Goal: Find contact information: Find contact information

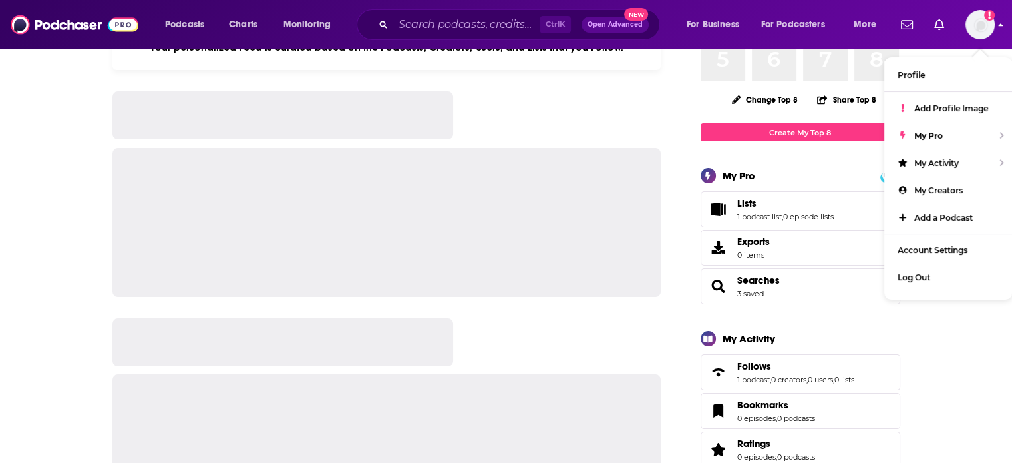
click at [983, 23] on img "Logged in as AdriaI" at bounding box center [980, 24] width 29 height 29
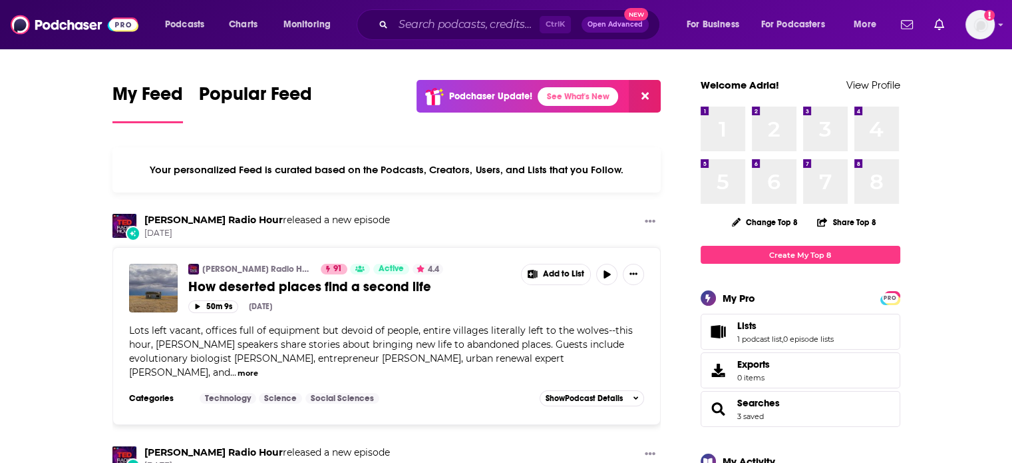
click at [627, 26] on span "Open Advanced" at bounding box center [615, 24] width 55 height 7
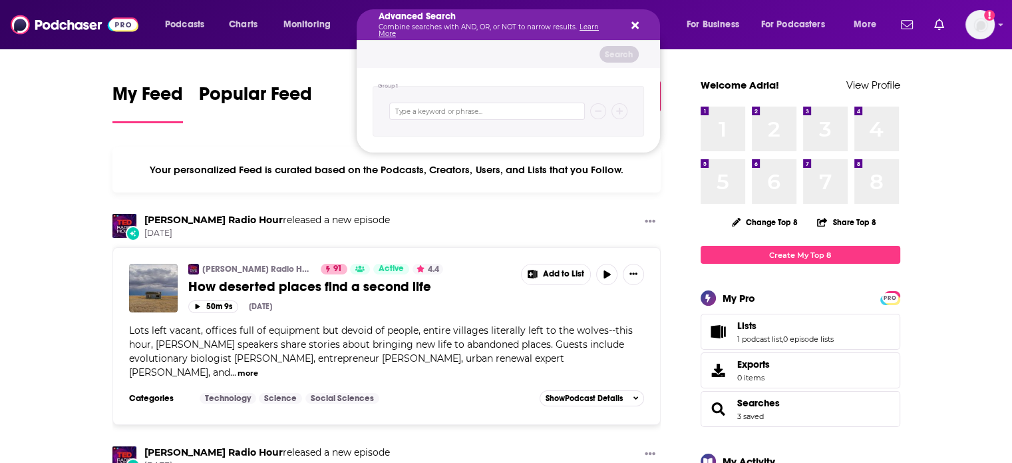
click at [634, 21] on icon "Search podcasts, credits, & more..." at bounding box center [635, 25] width 7 height 11
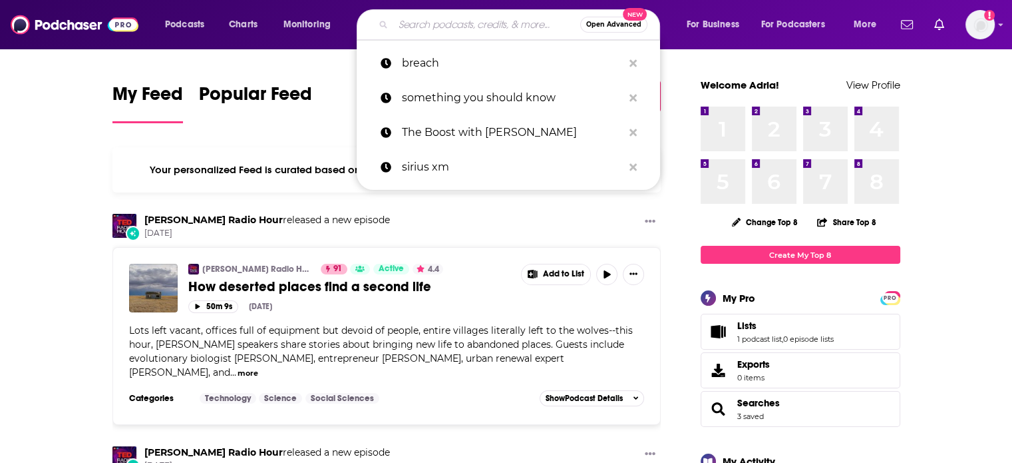
click at [479, 25] on input "Search podcasts, credits, & more..." at bounding box center [486, 24] width 187 height 21
click at [171, 26] on span "Podcasts" at bounding box center [184, 24] width 39 height 19
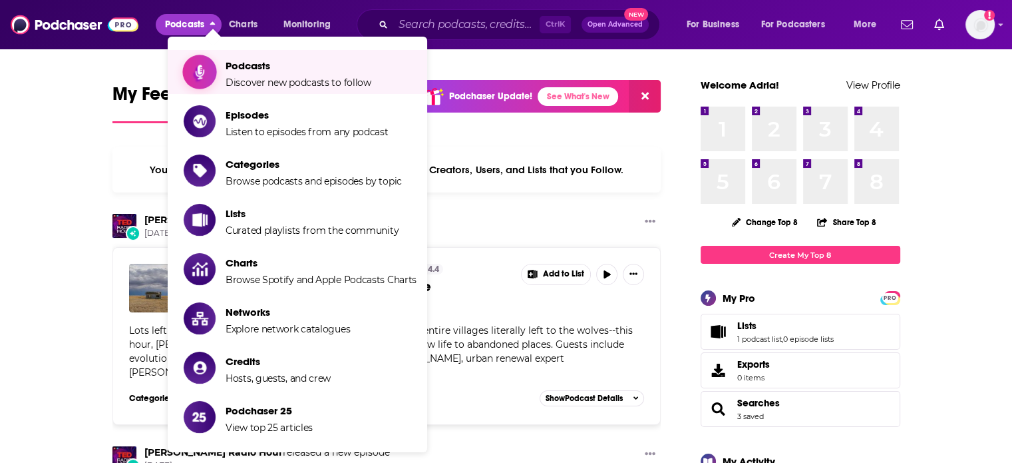
click at [285, 77] on span "Discover new podcasts to follow" at bounding box center [299, 83] width 146 height 12
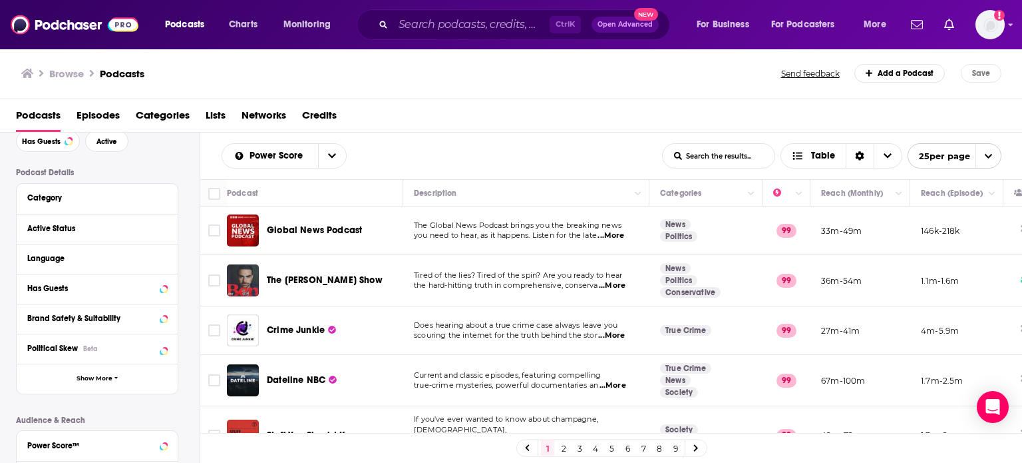
scroll to position [133, 0]
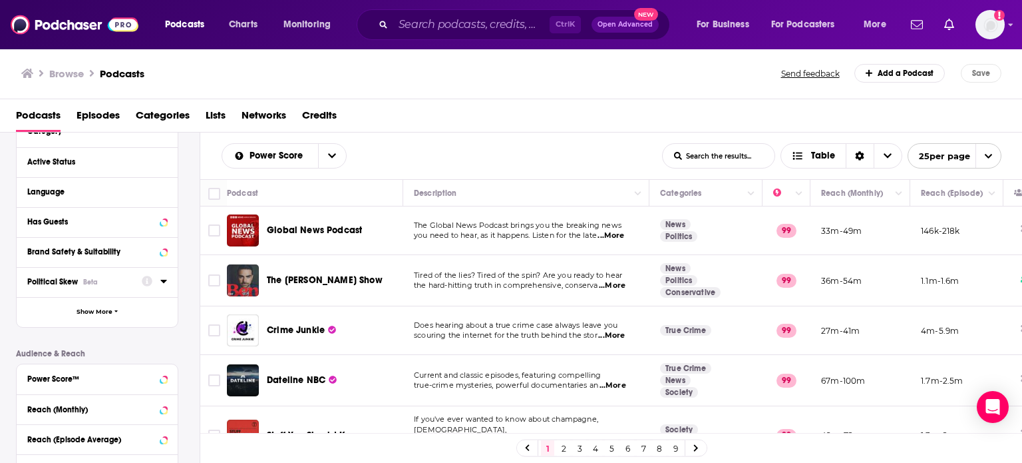
click at [110, 279] on div "Political Skew Beta" at bounding box center [80, 281] width 106 height 9
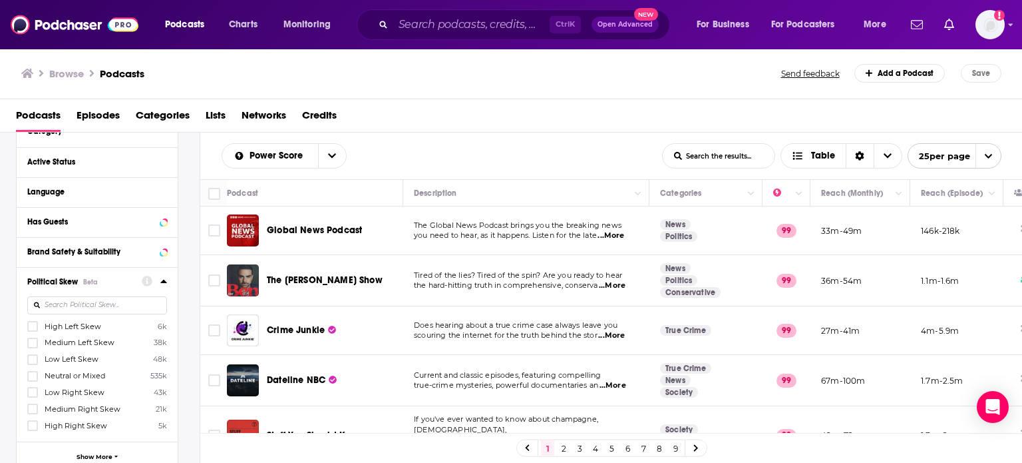
drag, startPoint x: 31, startPoint y: 364, endPoint x: 34, endPoint y: 349, distance: 14.9
click at [31, 359] on icon at bounding box center [33, 359] width 8 height 8
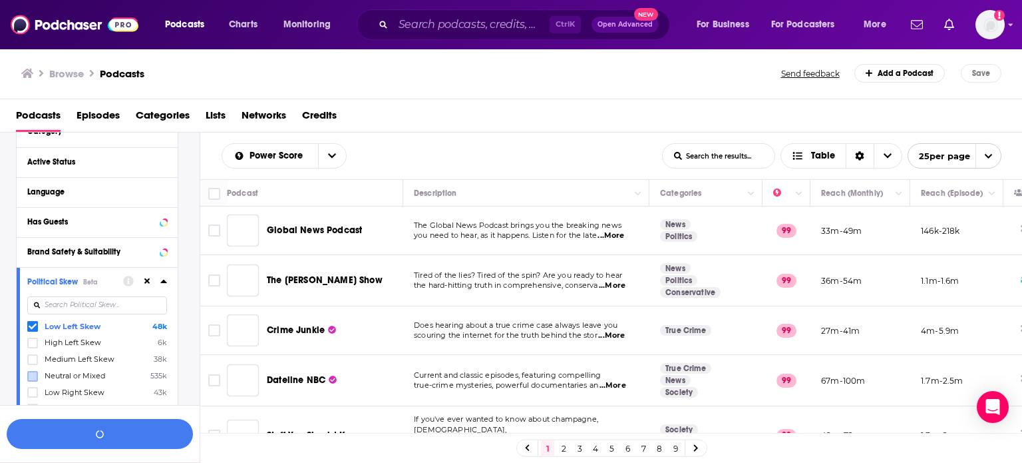
scroll to position [166, 0]
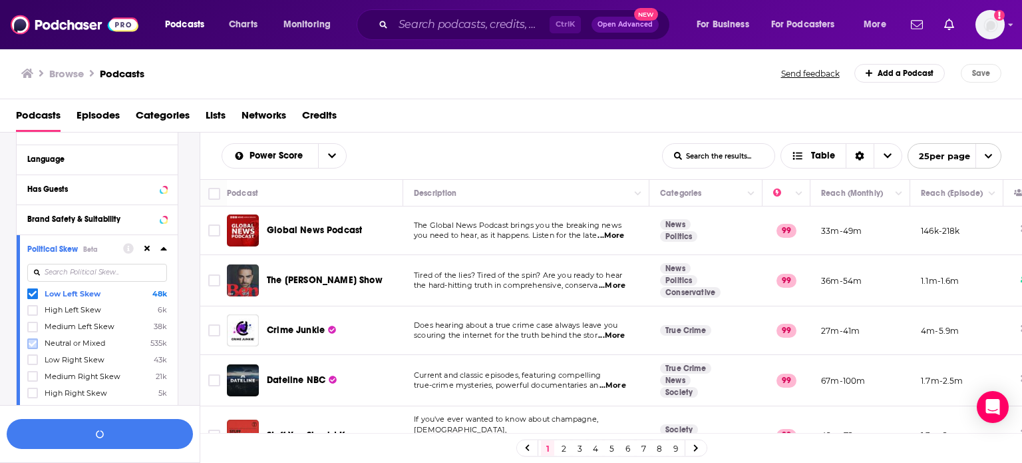
click at [31, 343] on icon at bounding box center [33, 343] width 8 height 8
click at [32, 325] on icon at bounding box center [33, 327] width 8 height 8
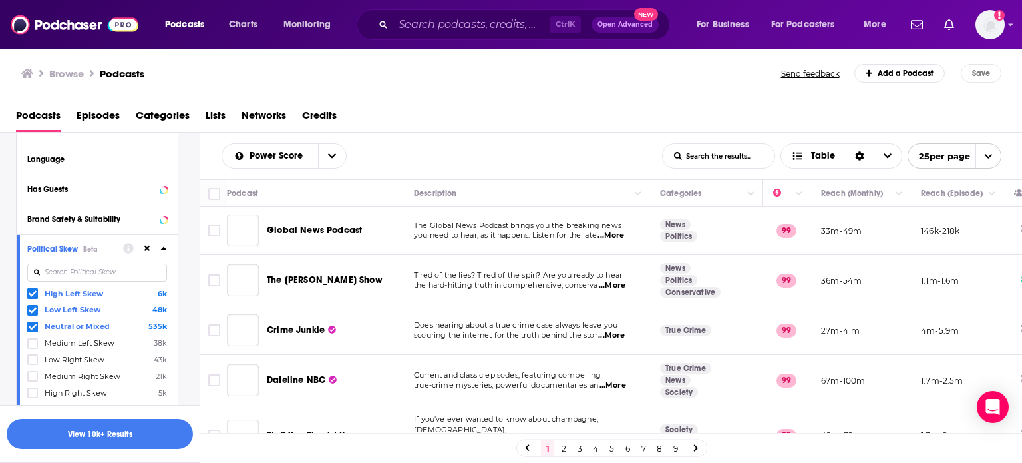
click at [31, 306] on icon at bounding box center [33, 310] width 8 height 8
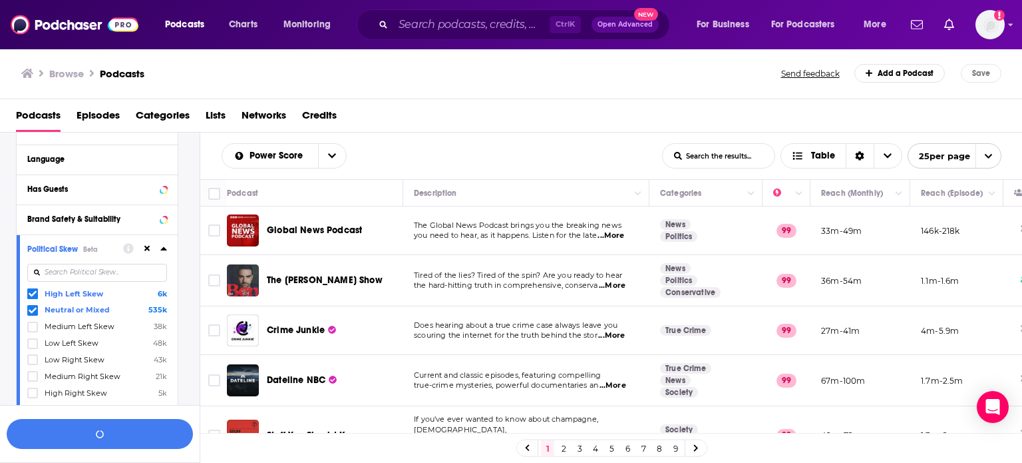
click at [29, 306] on icon at bounding box center [33, 310] width 8 height 8
click at [33, 311] on icon at bounding box center [33, 310] width 8 height 8
click at [31, 325] on icon at bounding box center [33, 327] width 8 height 8
click at [162, 247] on icon at bounding box center [163, 248] width 7 height 11
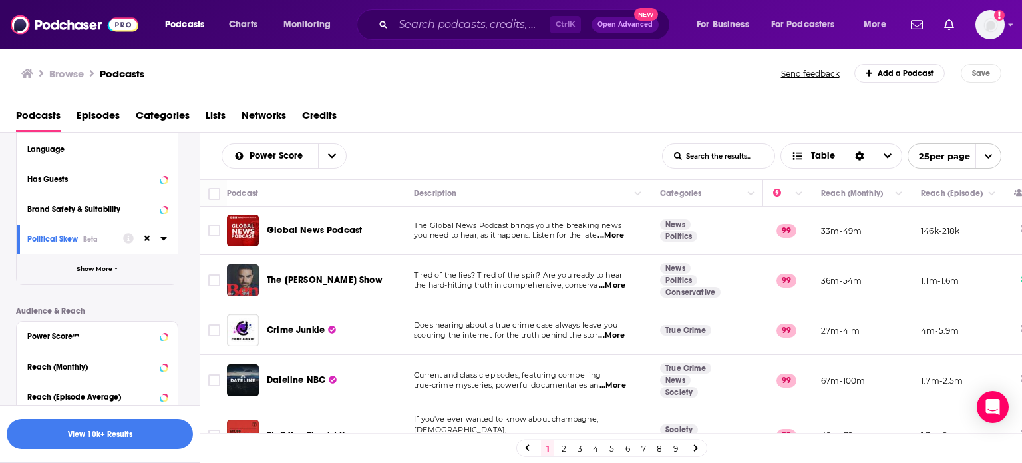
scroll to position [144, 0]
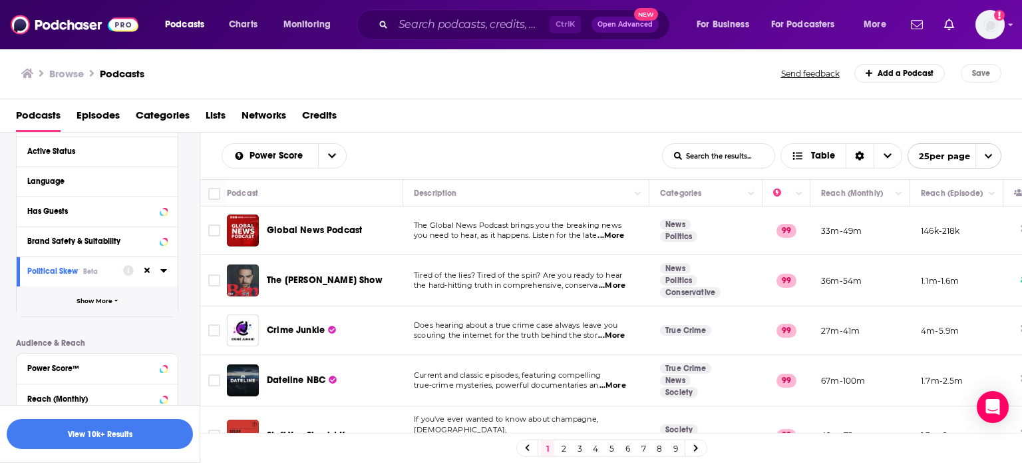
click at [114, 302] on icon "button" at bounding box center [116, 301] width 4 height 6
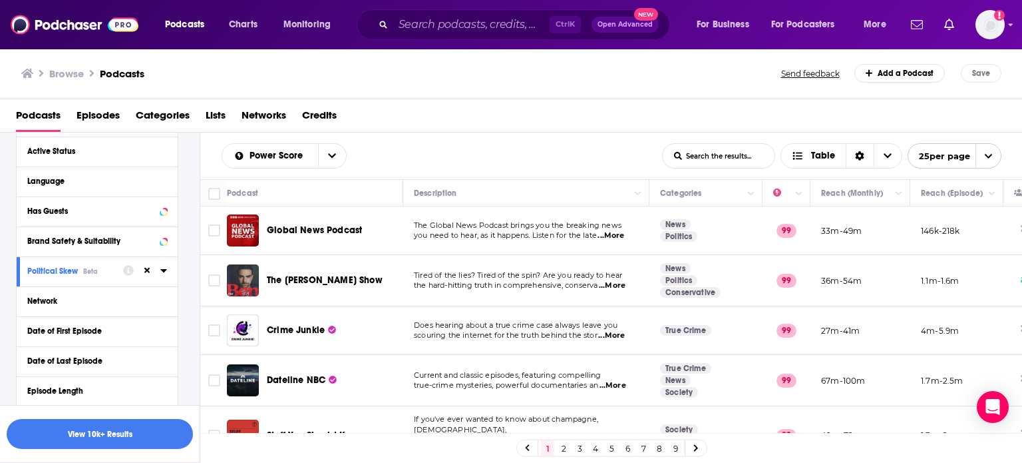
scroll to position [77, 0]
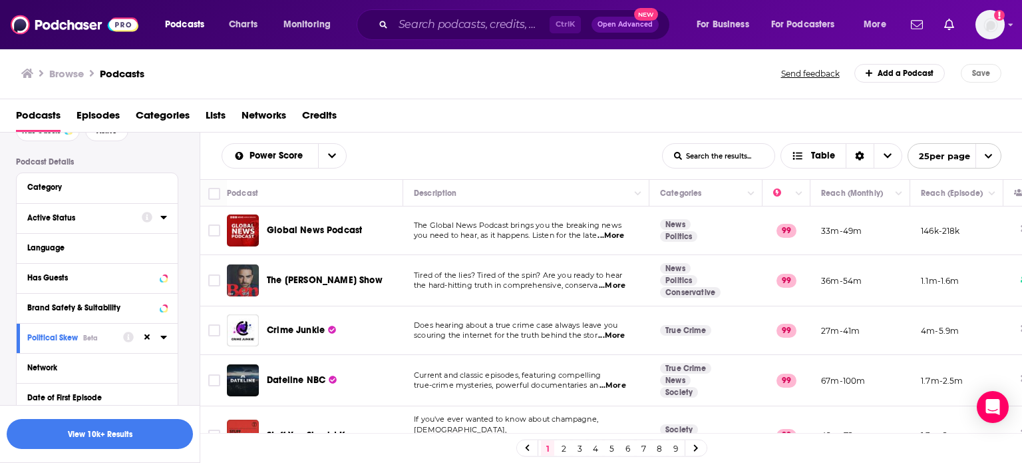
click at [159, 220] on div at bounding box center [154, 217] width 25 height 17
click at [164, 216] on icon at bounding box center [163, 217] width 6 height 3
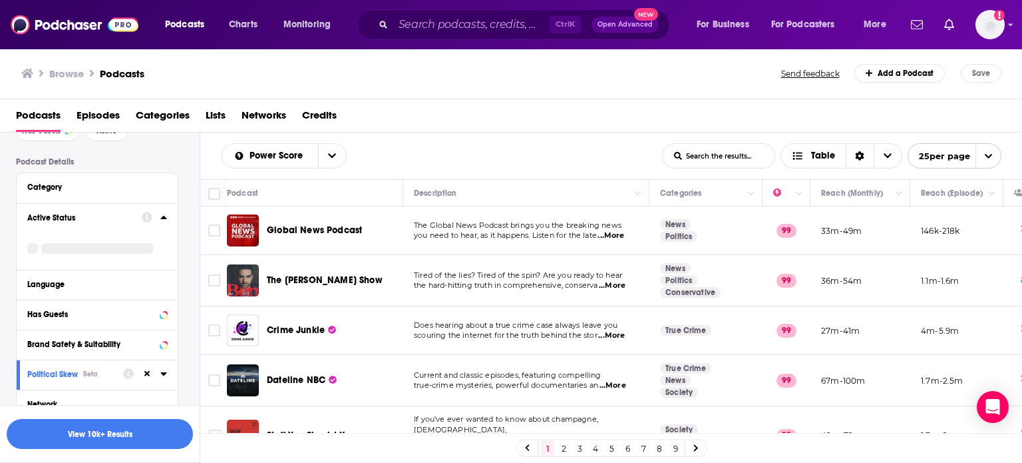
click at [164, 216] on icon at bounding box center [163, 217] width 7 height 11
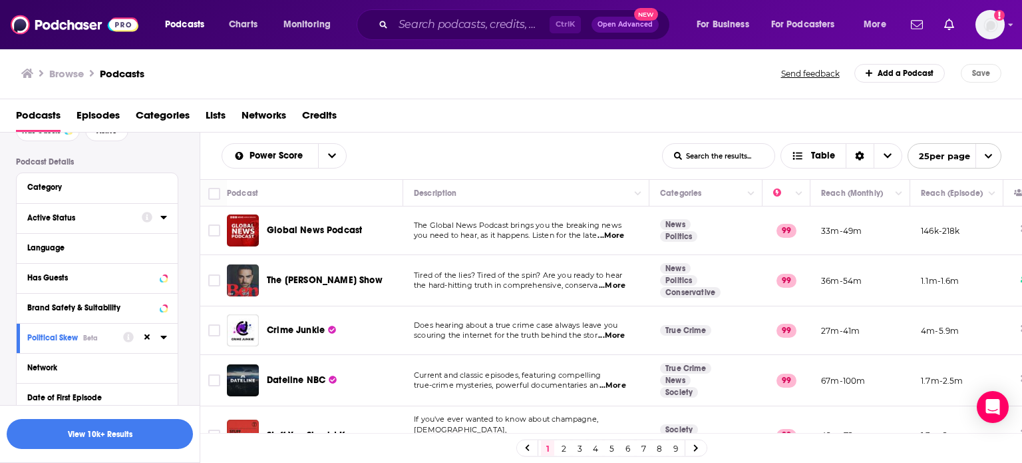
click at [164, 218] on icon at bounding box center [163, 217] width 6 height 3
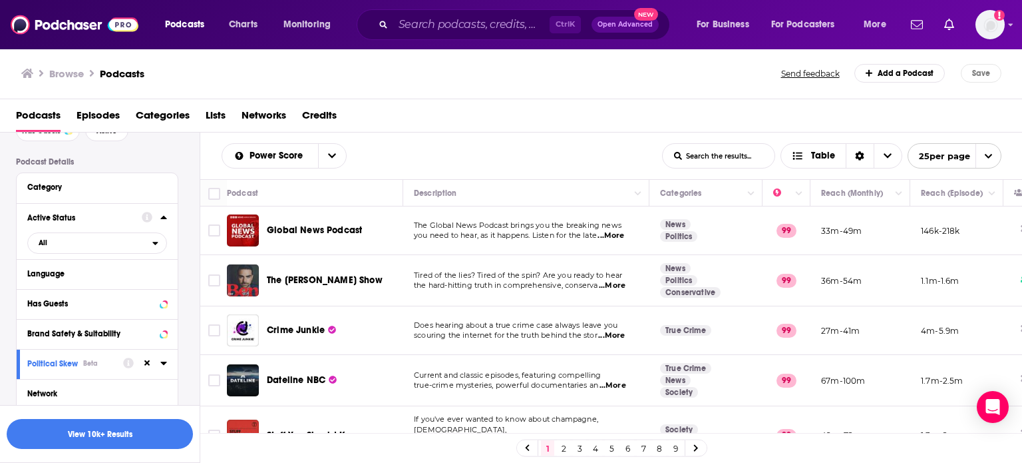
click at [164, 218] on icon at bounding box center [163, 217] width 6 height 3
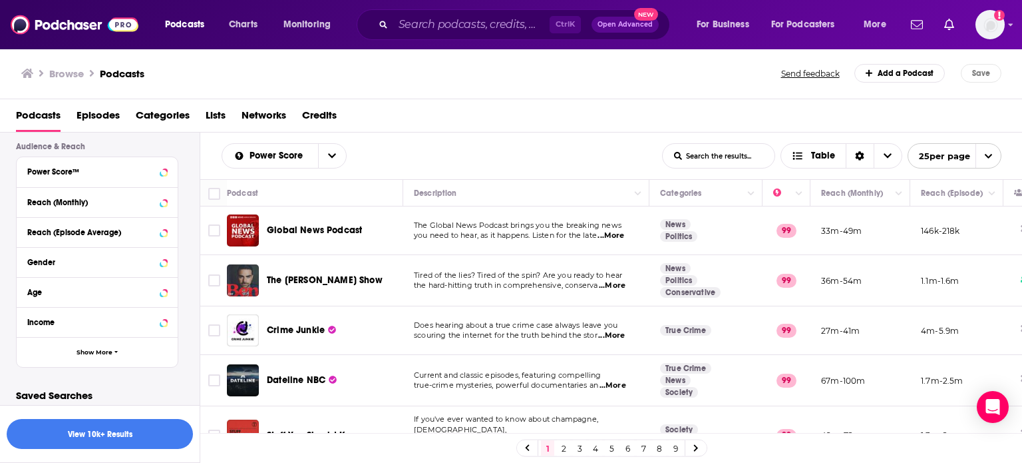
scroll to position [613, 0]
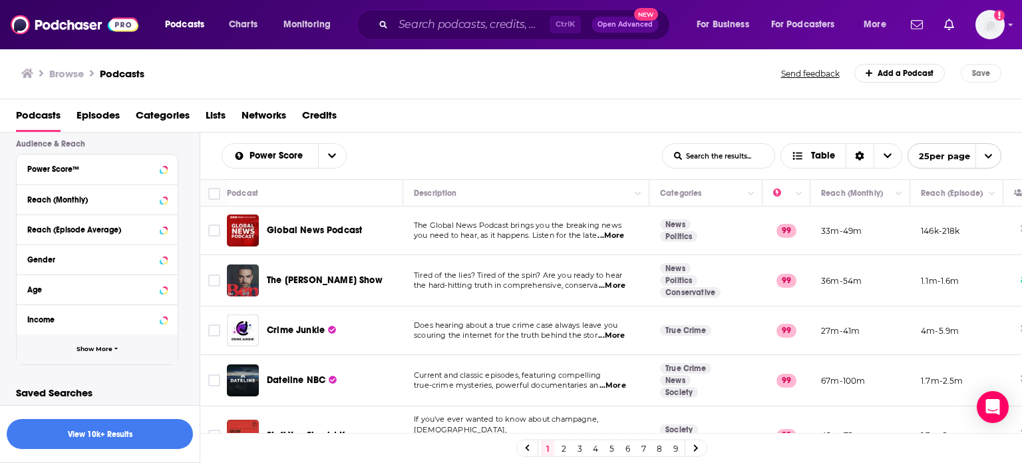
click at [116, 345] on icon "button" at bounding box center [116, 348] width 4 height 6
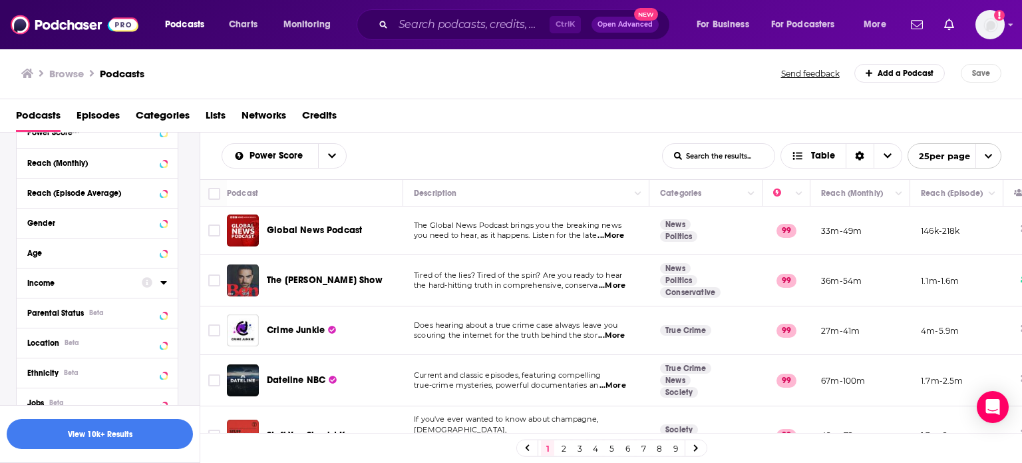
scroll to position [680, 0]
click at [160, 307] on div at bounding box center [154, 311] width 25 height 17
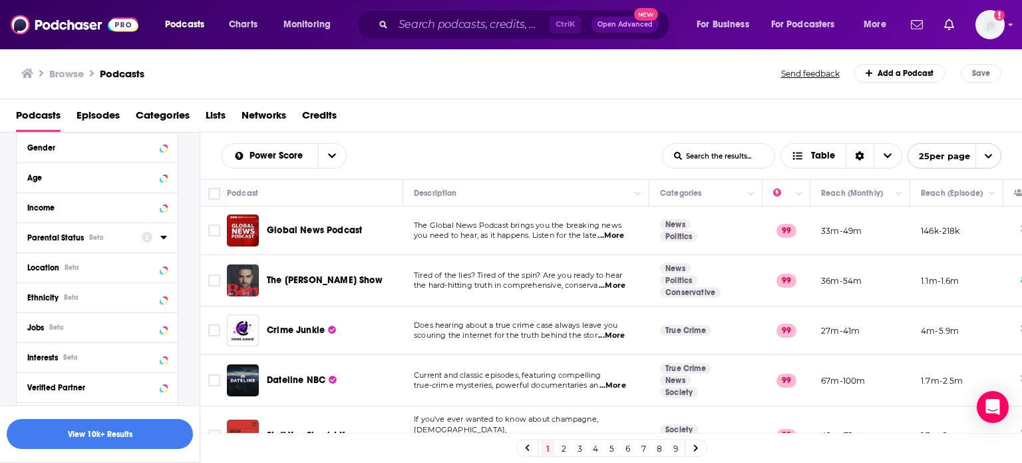
scroll to position [746, 0]
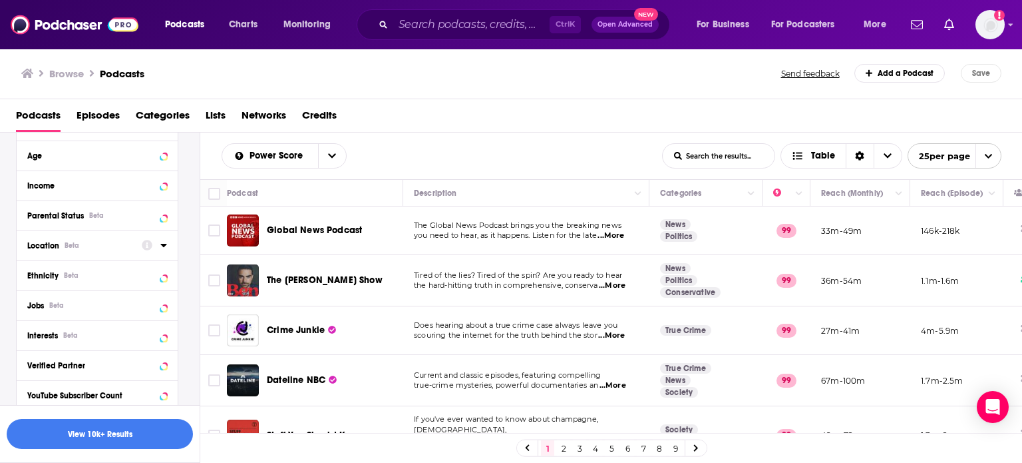
click at [162, 245] on icon at bounding box center [163, 245] width 7 height 11
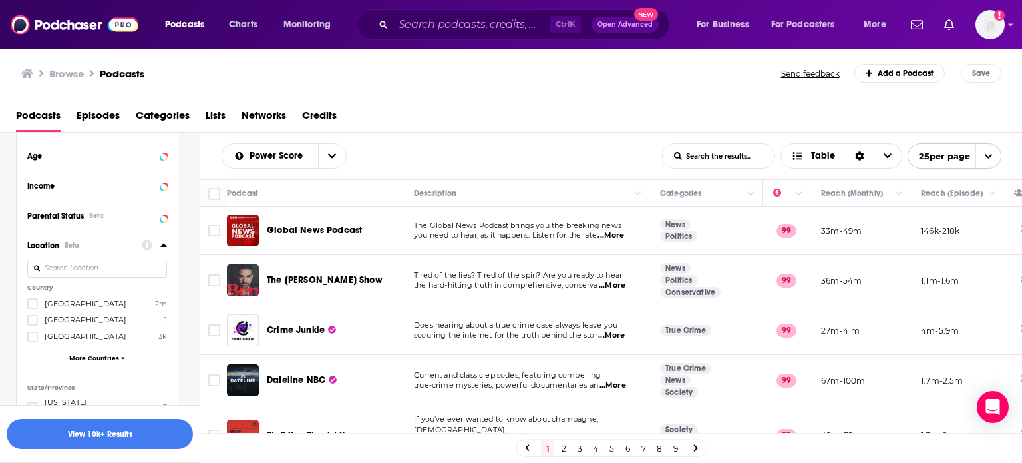
click at [88, 355] on span "More Countries" at bounding box center [94, 357] width 50 height 7
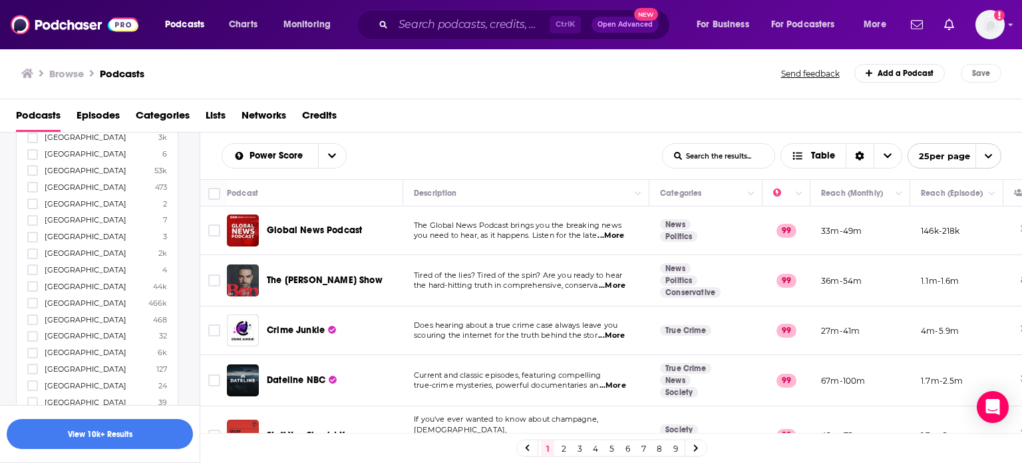
scroll to position [946, 0]
click at [33, 302] on icon at bounding box center [33, 303] width 8 height 6
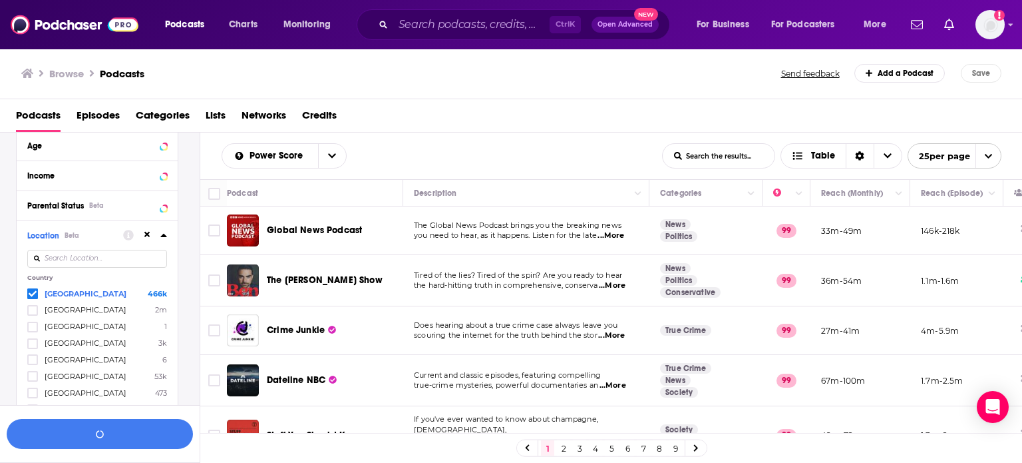
scroll to position [746, 0]
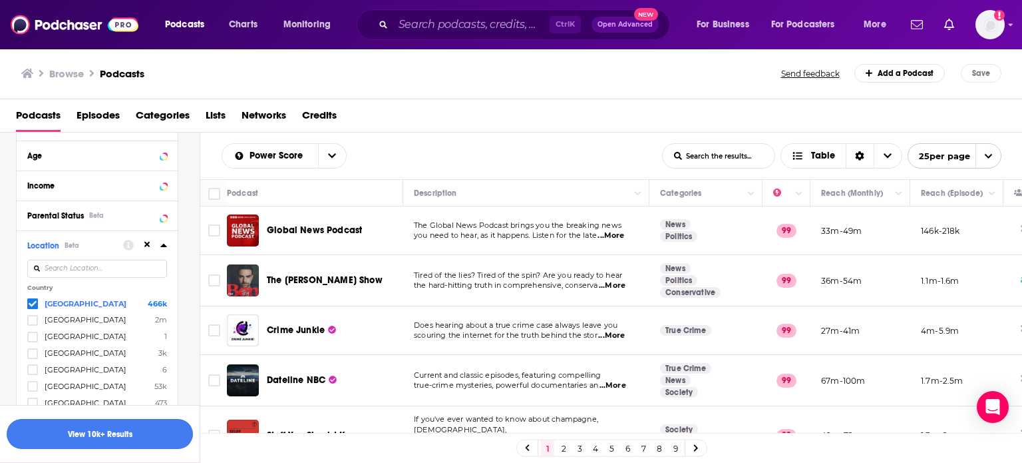
click at [125, 436] on button "View 10k+ Results" at bounding box center [100, 434] width 186 height 30
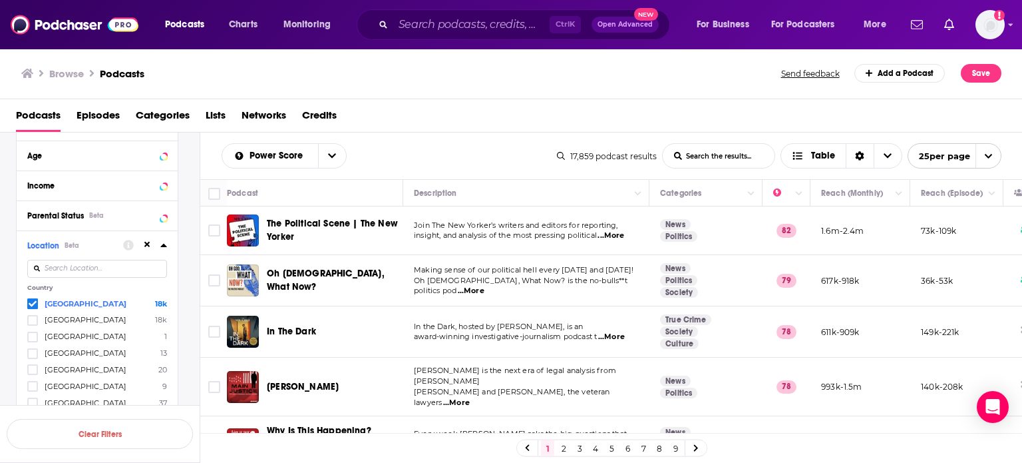
click at [985, 156] on icon "open menu" at bounding box center [989, 156] width 9 height 9
click at [954, 220] on button "100 per page" at bounding box center [955, 223] width 93 height 21
click at [481, 127] on div "Podcasts Episodes Categories Lists Networks Credits" at bounding box center [514, 118] width 997 height 27
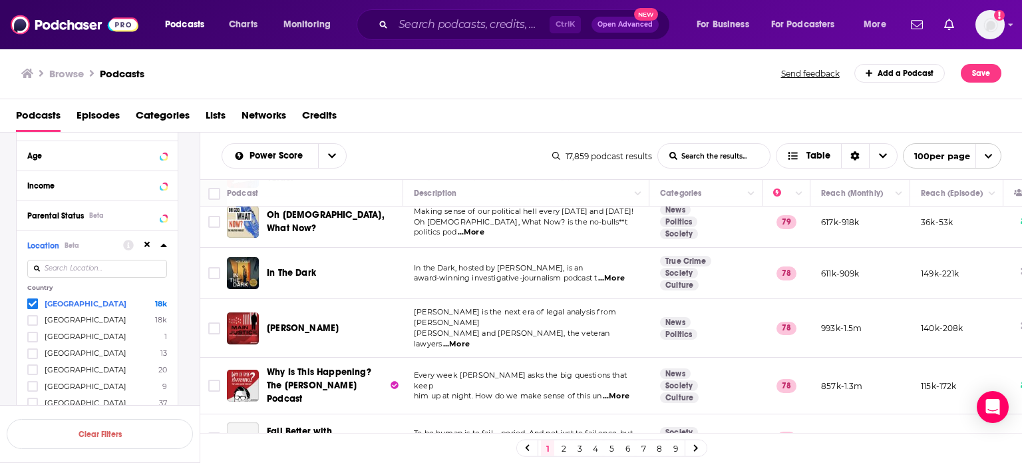
scroll to position [67, 0]
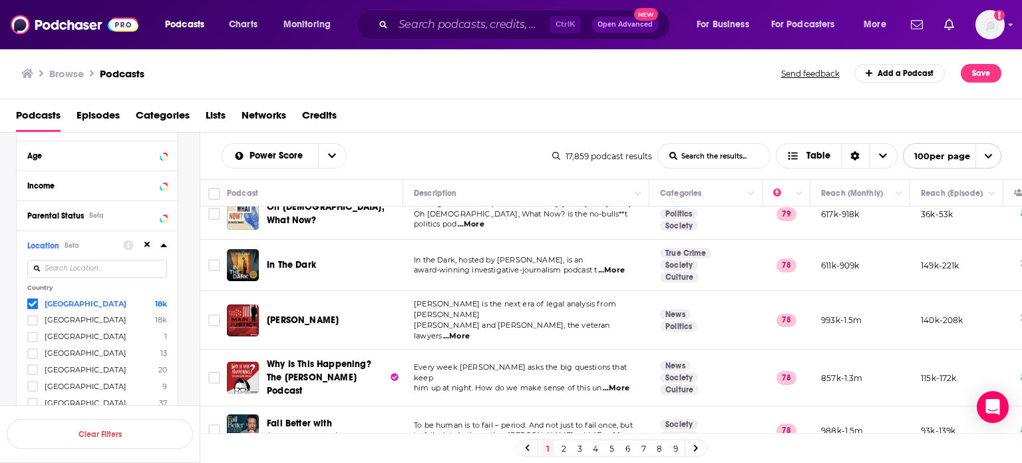
click at [612, 383] on span "...More" at bounding box center [616, 388] width 27 height 11
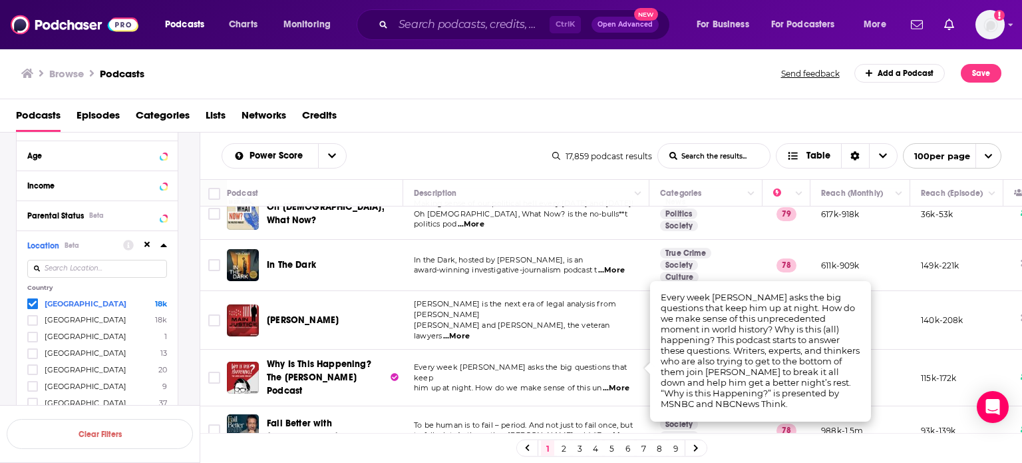
click at [192, 296] on div "Podcast Details Category Active Status Language Has Guests Brand Safety & Suita…" at bounding box center [108, 238] width 184 height 1500
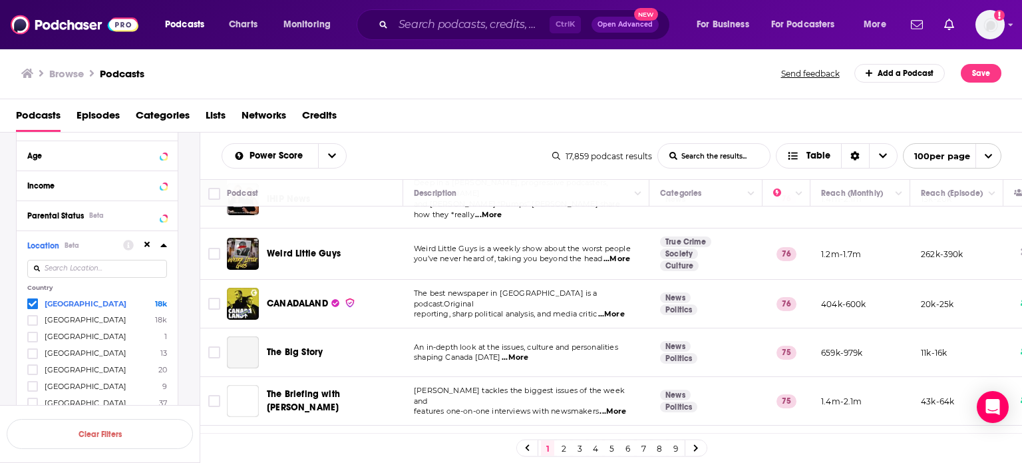
scroll to position [466, 0]
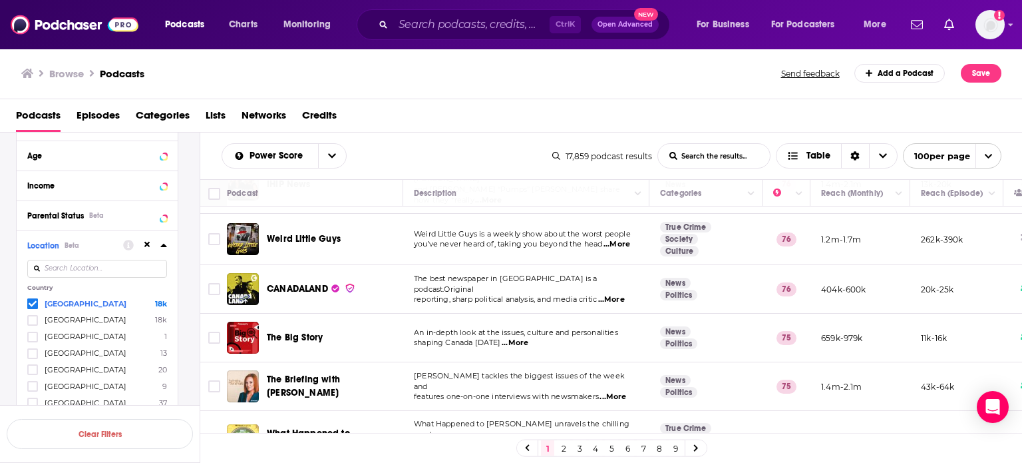
click at [613, 294] on span "...More" at bounding box center [611, 299] width 27 height 11
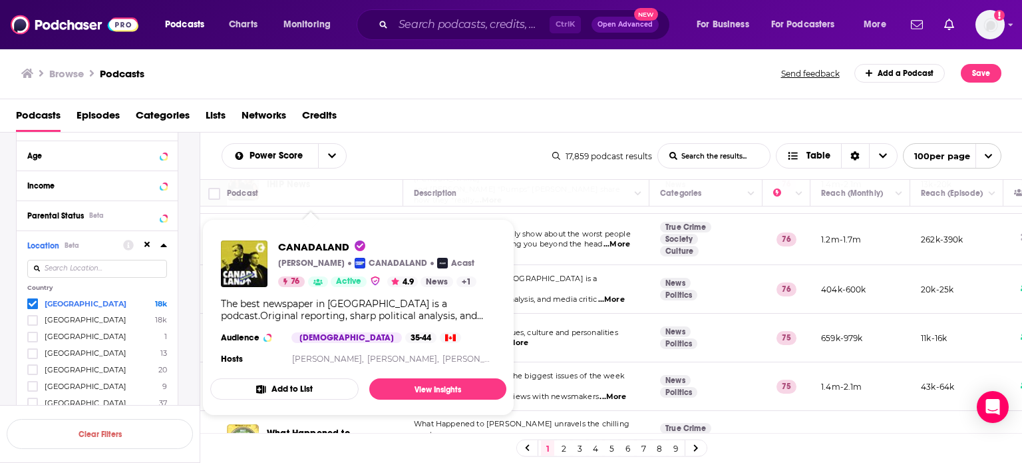
drag, startPoint x: 304, startPoint y: 263, endPoint x: 599, endPoint y: 103, distance: 335.4
click at [599, 103] on div "Podcasts Episodes Categories Lists Networks Credits" at bounding box center [511, 115] width 1023 height 33
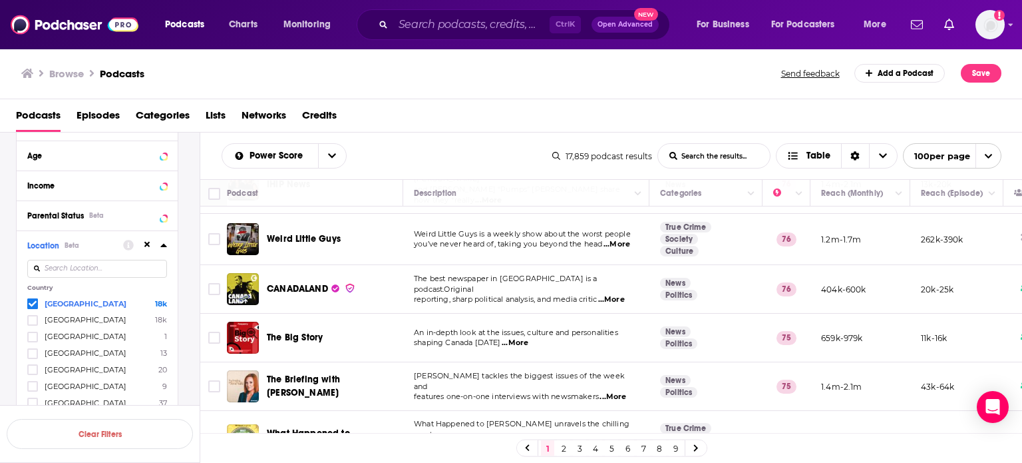
click at [312, 283] on span "CANADALAND" at bounding box center [297, 288] width 61 height 11
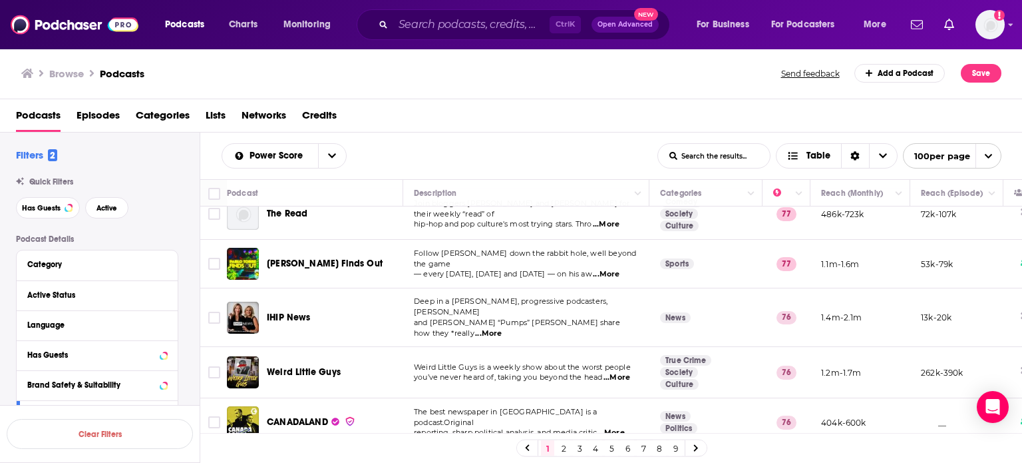
scroll to position [466, 0]
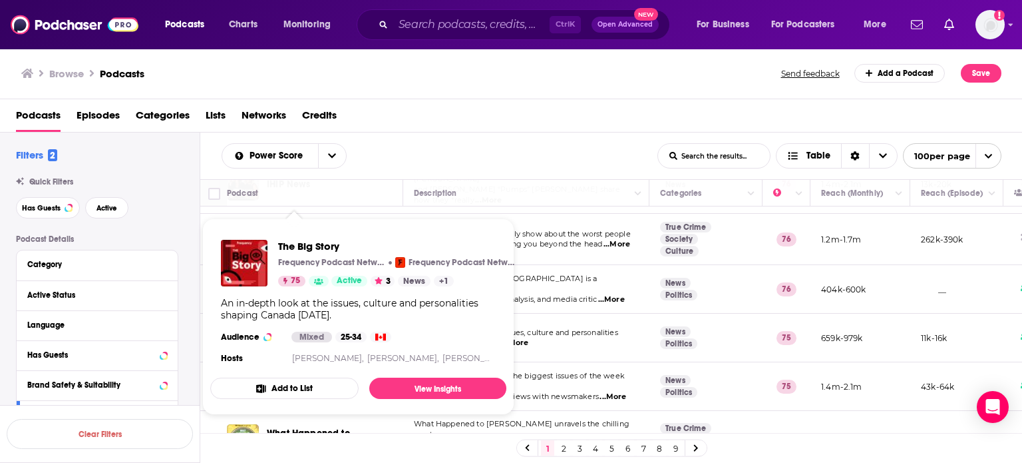
drag, startPoint x: 282, startPoint y: 310, endPoint x: 567, endPoint y: 122, distance: 341.4
click at [567, 122] on div "Podcasts Episodes Categories Lists Networks Credits" at bounding box center [514, 118] width 997 height 27
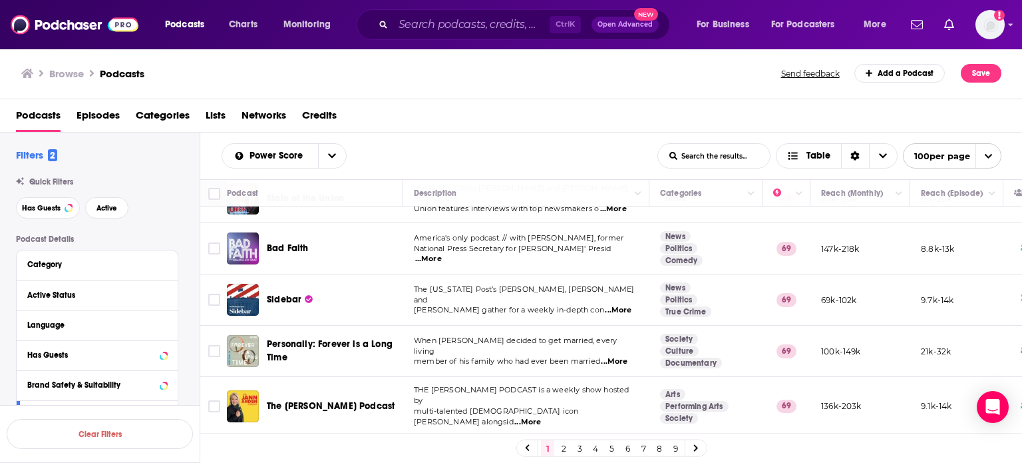
scroll to position [1598, 0]
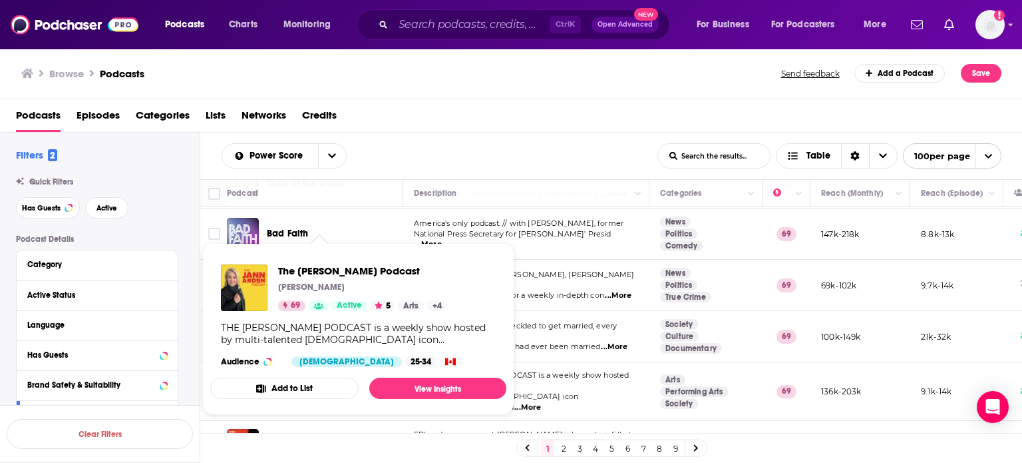
drag, startPoint x: 351, startPoint y: 338, endPoint x: 455, endPoint y: 363, distance: 106.2
click at [455, 363] on div "The Jann Arden Podcast Jann Arden 69 Active 5 Arts + 4 THE JANN ARDEN PODCAST i…" at bounding box center [358, 316] width 296 height 124
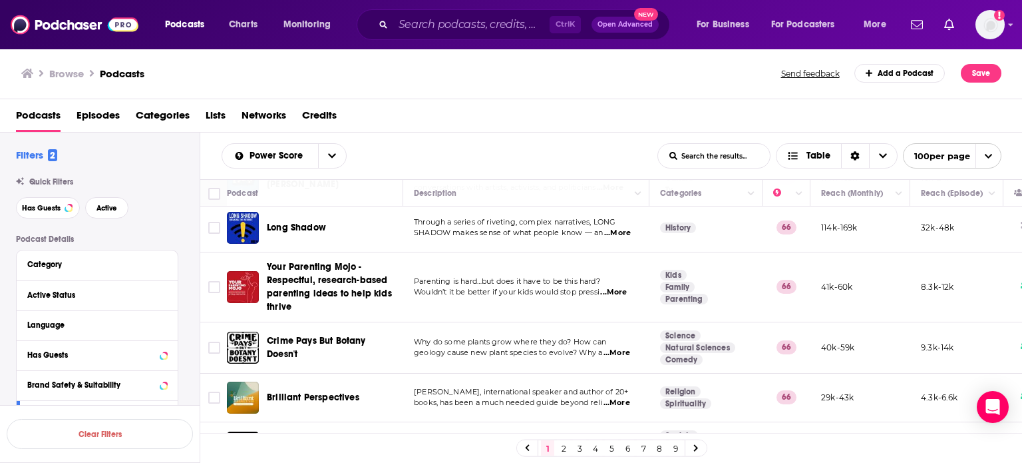
scroll to position [2862, 0]
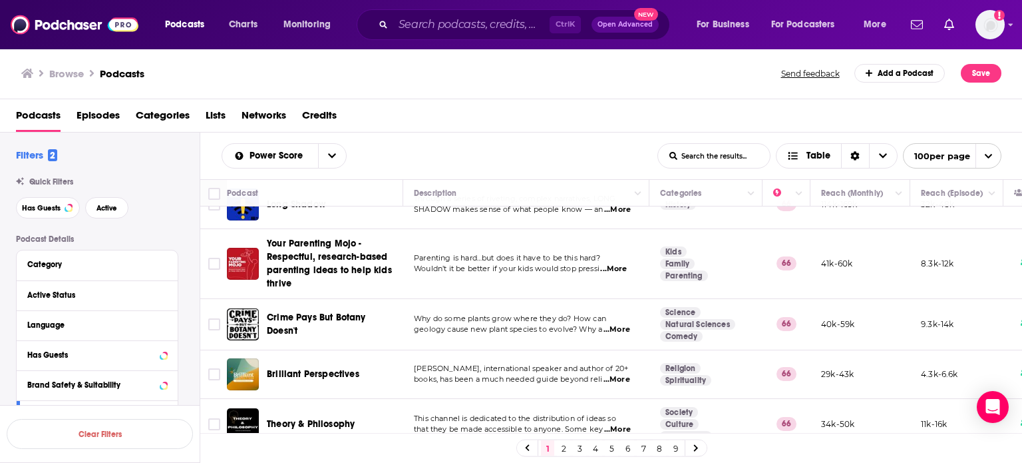
click at [614, 374] on span "...More" at bounding box center [617, 379] width 27 height 11
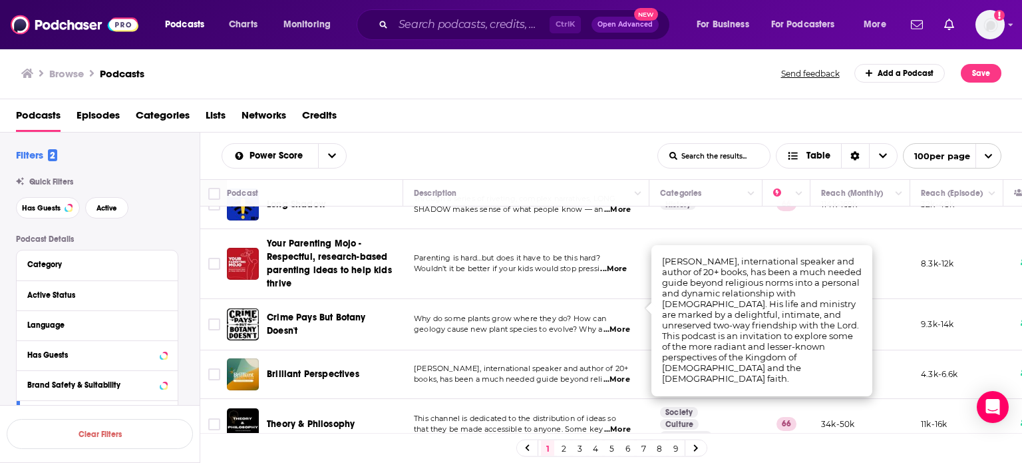
click at [483, 152] on div "Power Score List Search Input Search the results... Table" at bounding box center [440, 155] width 436 height 25
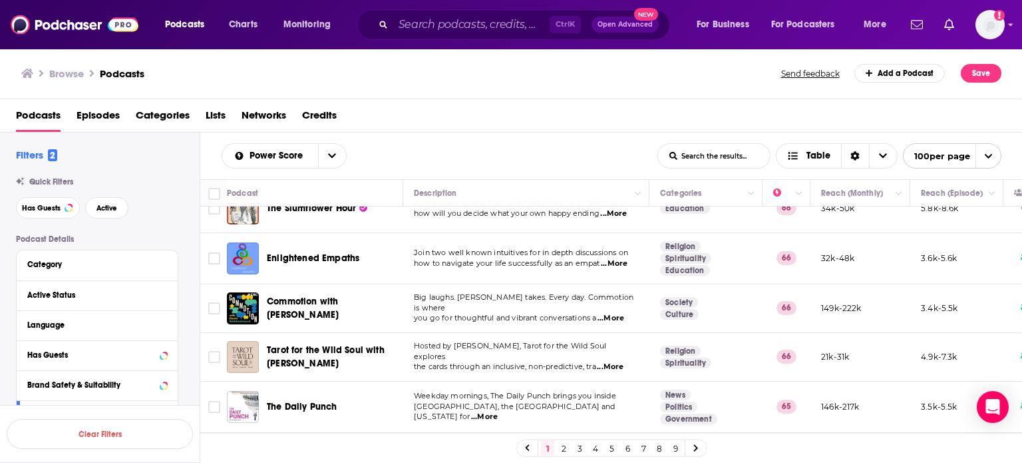
scroll to position [3262, 0]
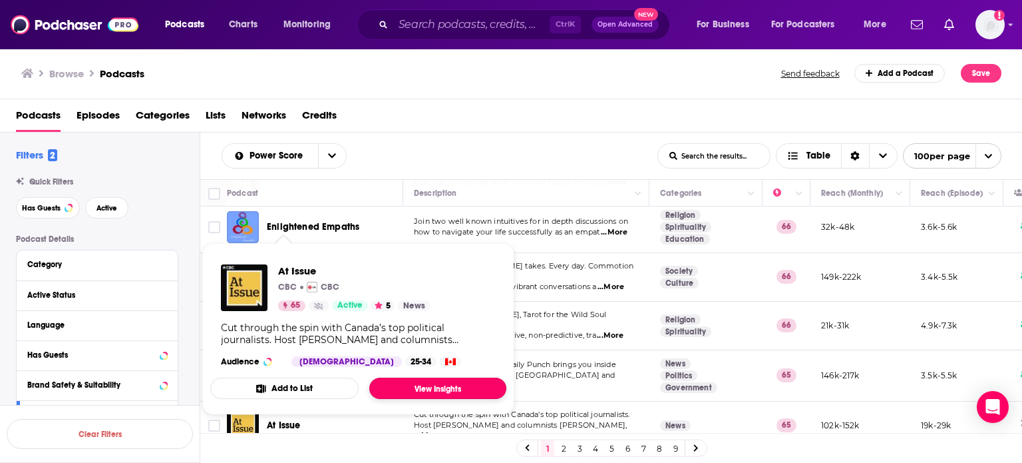
drag, startPoint x: 280, startPoint y: 348, endPoint x: 438, endPoint y: 389, distance: 162.9
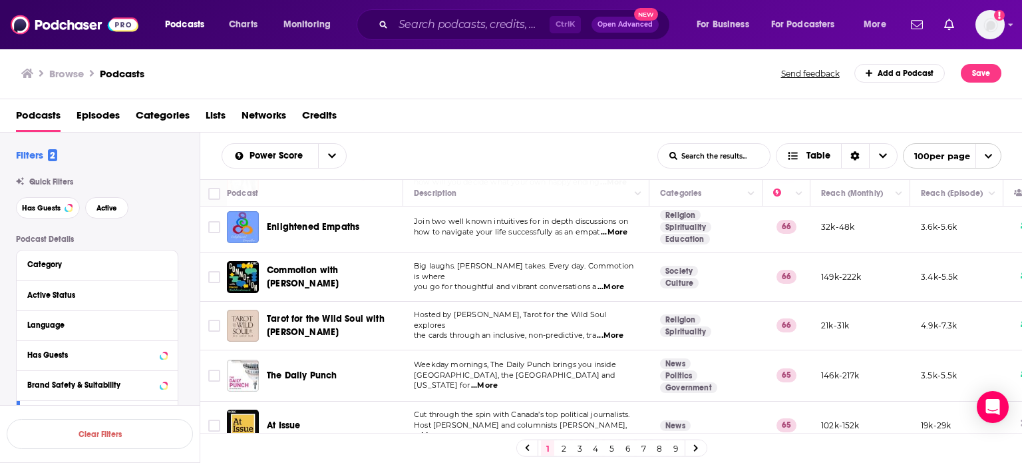
click at [556, 150] on div "Power Score List Search Input Search the results... Table" at bounding box center [440, 155] width 436 height 25
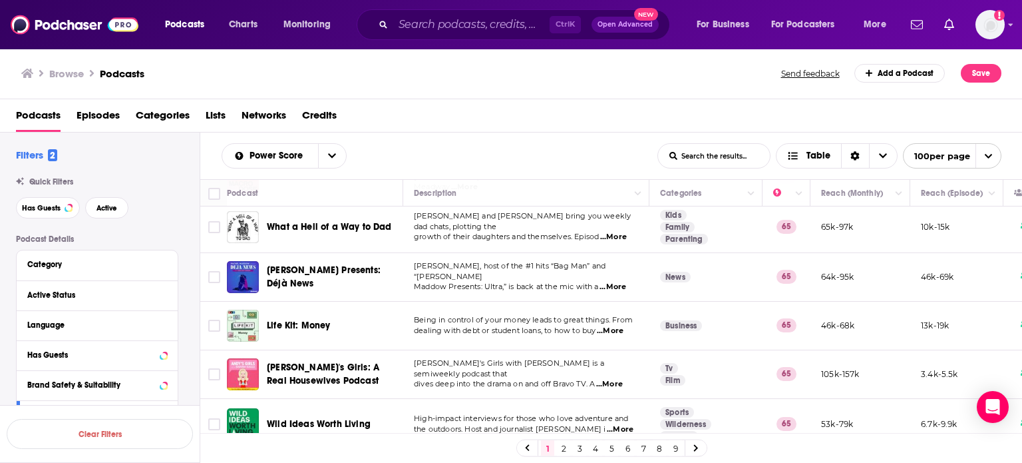
scroll to position [3728, 0]
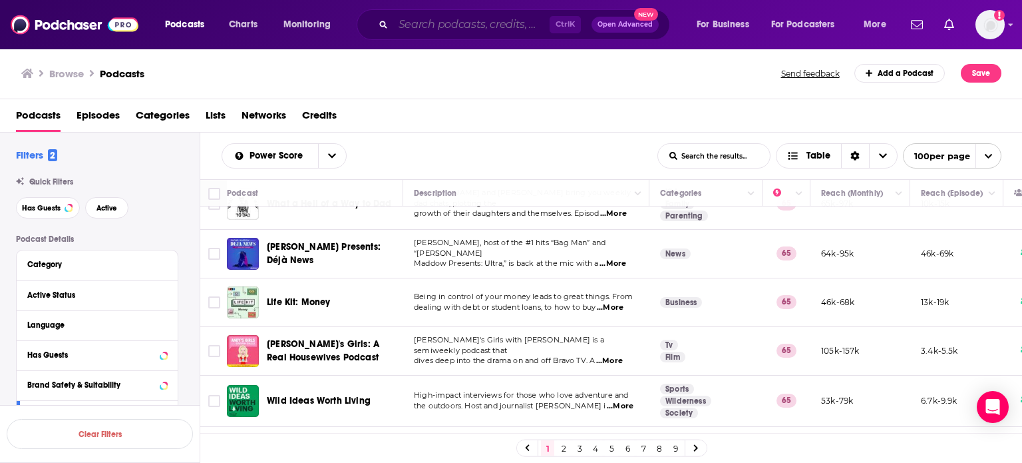
click at [445, 22] on input "Search podcasts, credits, & more..." at bounding box center [471, 24] width 156 height 21
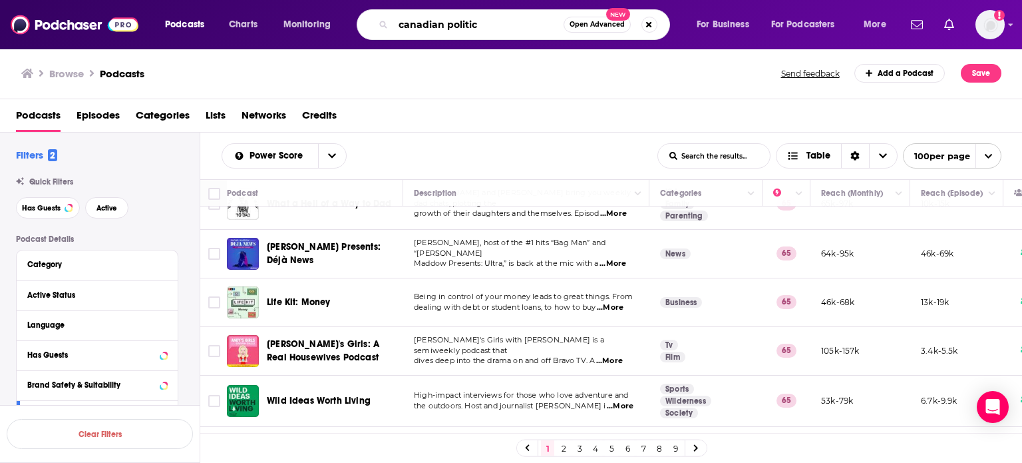
type input "canadian politics"
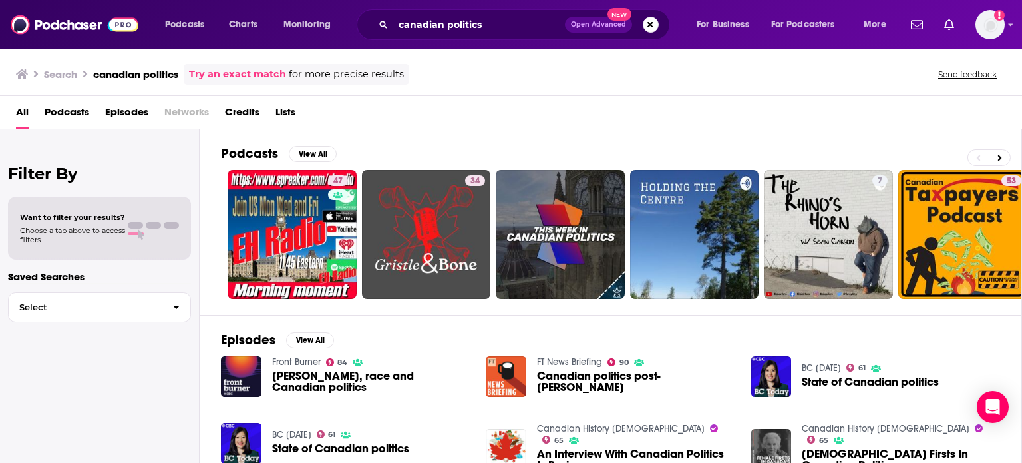
click at [520, 117] on div "All Podcasts Episodes Networks Credits Lists" at bounding box center [514, 114] width 996 height 27
click at [1002, 153] on icon at bounding box center [1000, 157] width 5 height 9
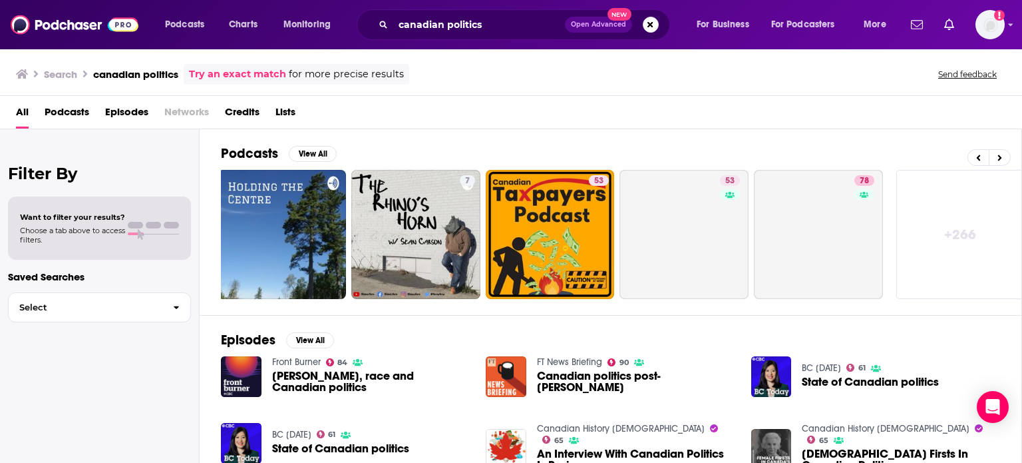
scroll to position [0, 421]
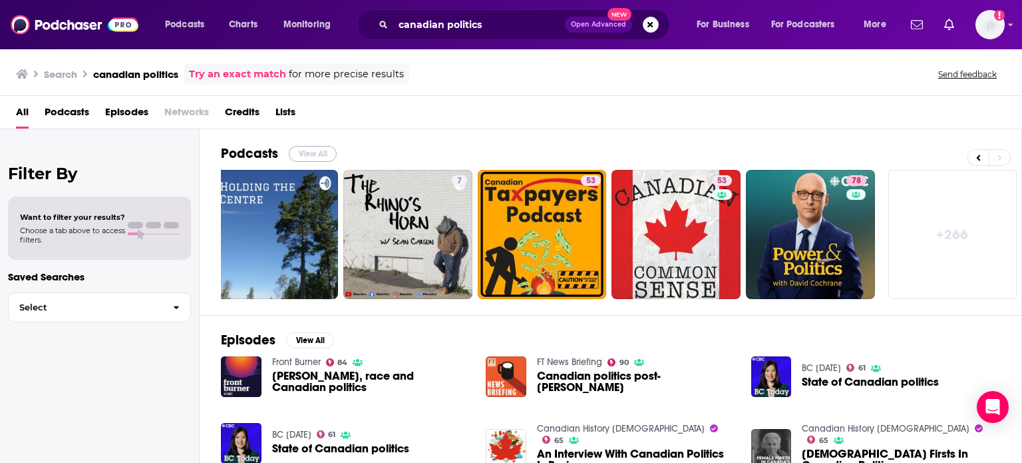
click at [320, 150] on button "View All" at bounding box center [313, 154] width 48 height 16
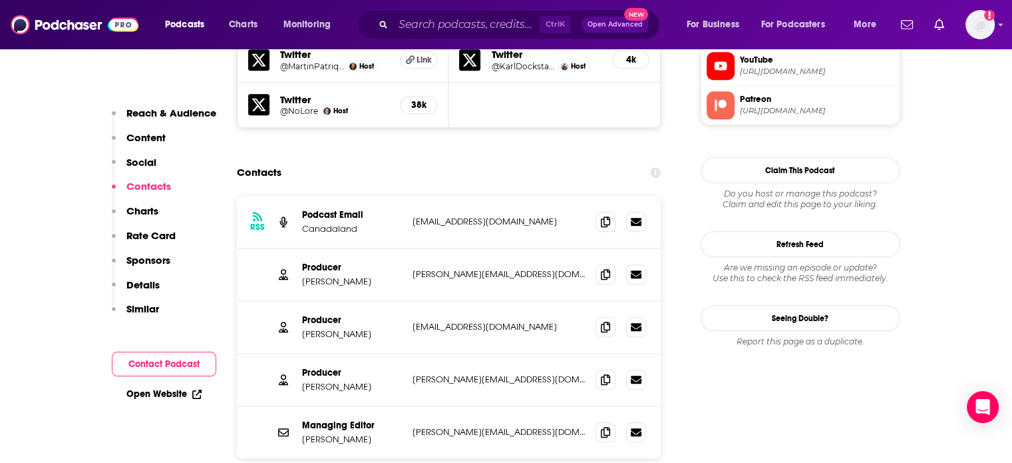
scroll to position [1464, 0]
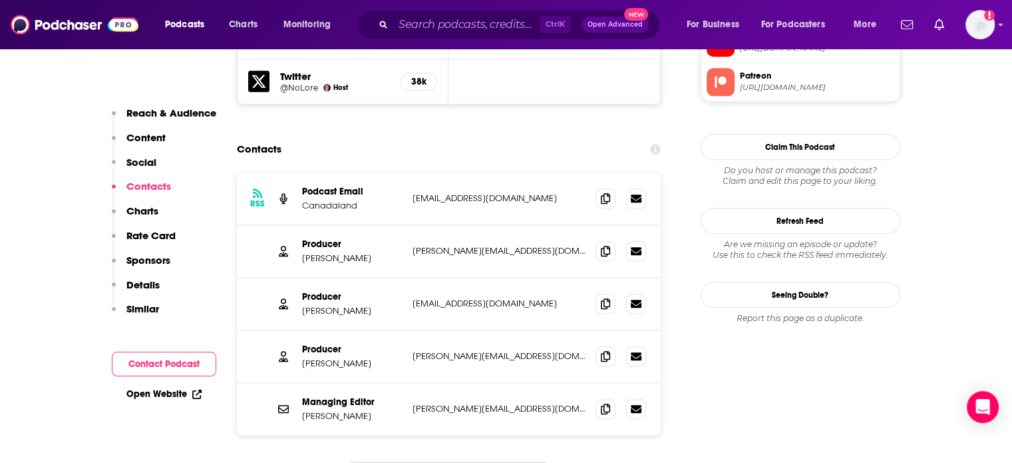
click at [550, 136] on div "Contacts" at bounding box center [449, 148] width 425 height 25
drag, startPoint x: 516, startPoint y: 243, endPoint x: 413, endPoint y: 245, distance: 103.2
click at [413, 298] on p "aviva@canadaland.com" at bounding box center [499, 303] width 173 height 11
copy p "aviva@canadaland.com"
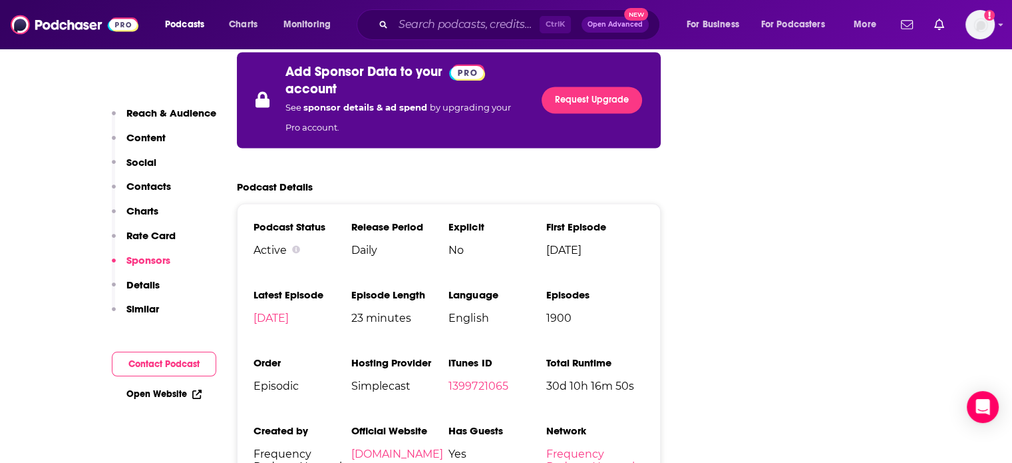
scroll to position [2396, 0]
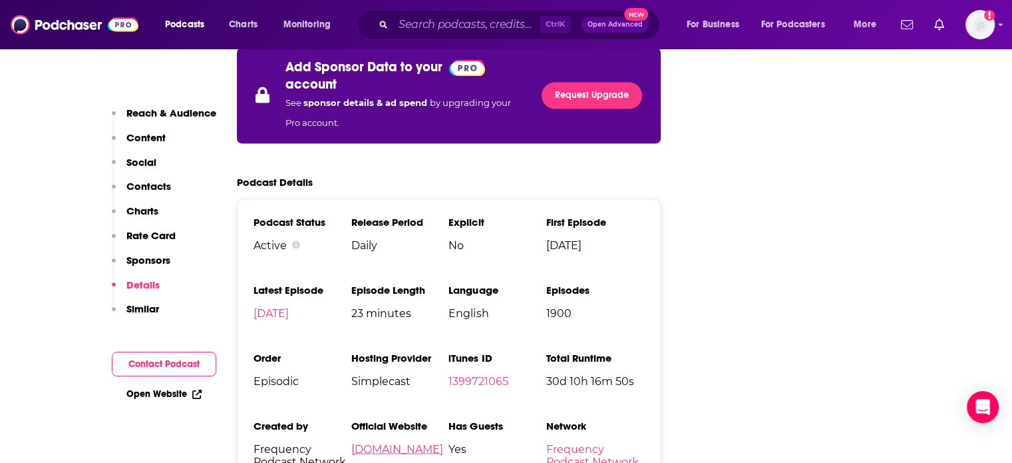
click at [423, 442] on link "thebigstorypodcast.ca" at bounding box center [397, 448] width 92 height 13
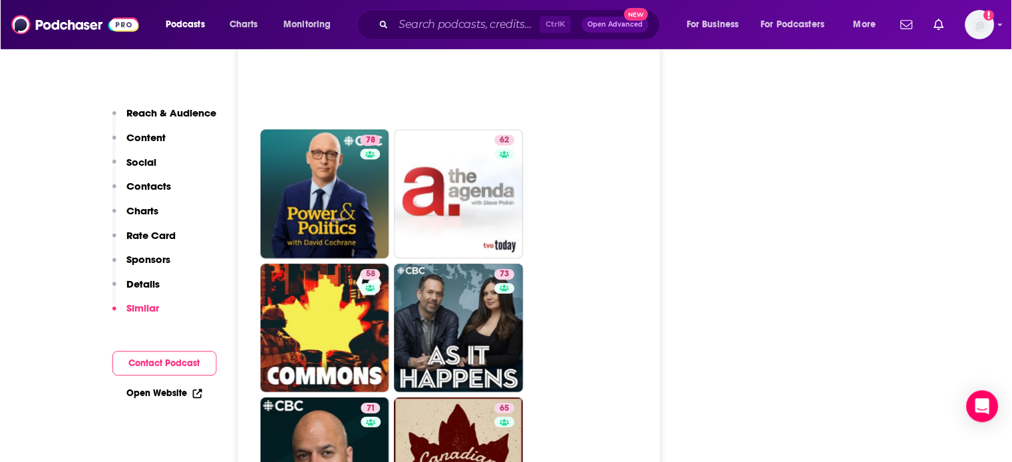
scroll to position [3728, 0]
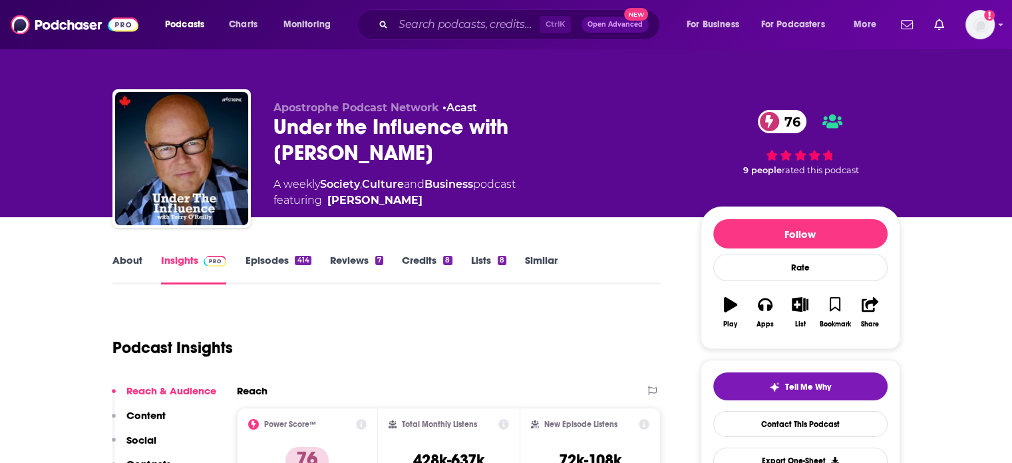
click at [126, 257] on link "About" at bounding box center [127, 269] width 30 height 31
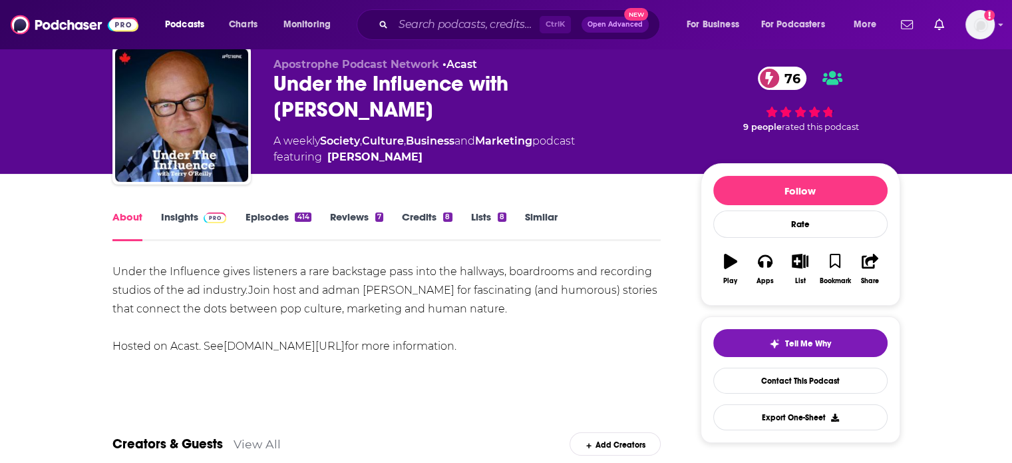
scroll to position [67, 0]
